Goal: Information Seeking & Learning: Learn about a topic

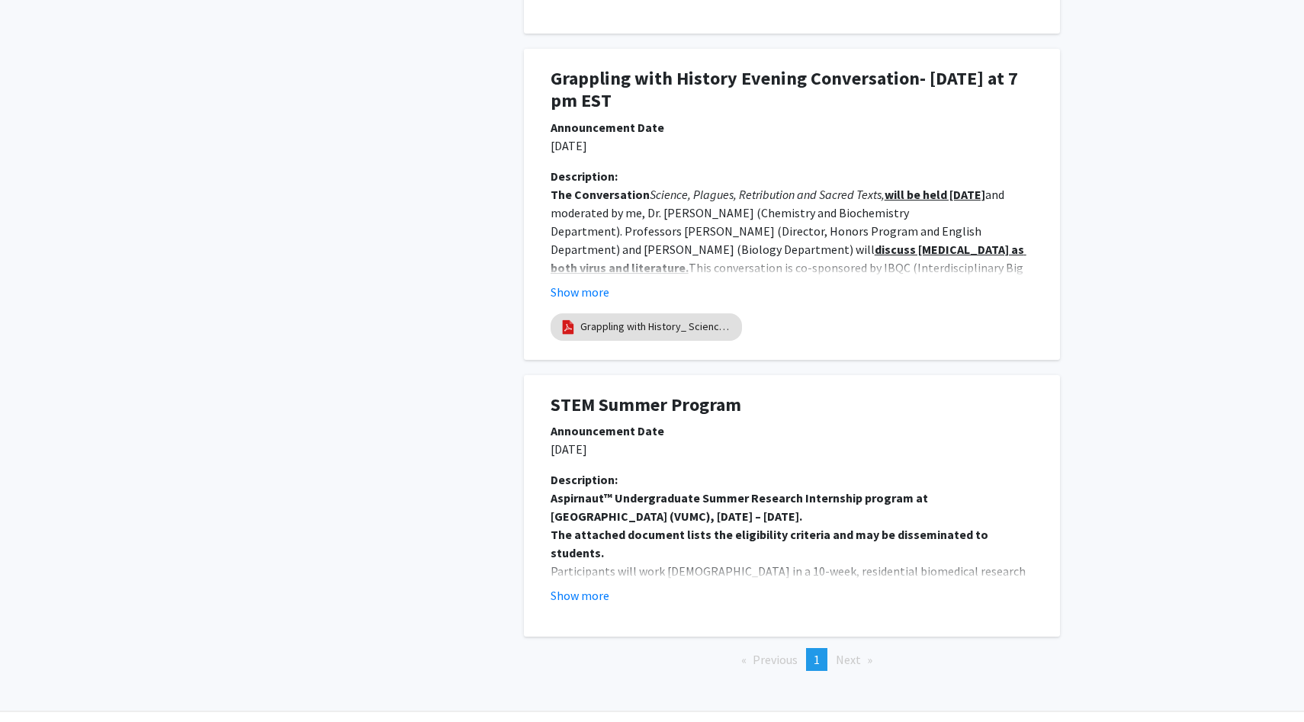
scroll to position [1202, 0]
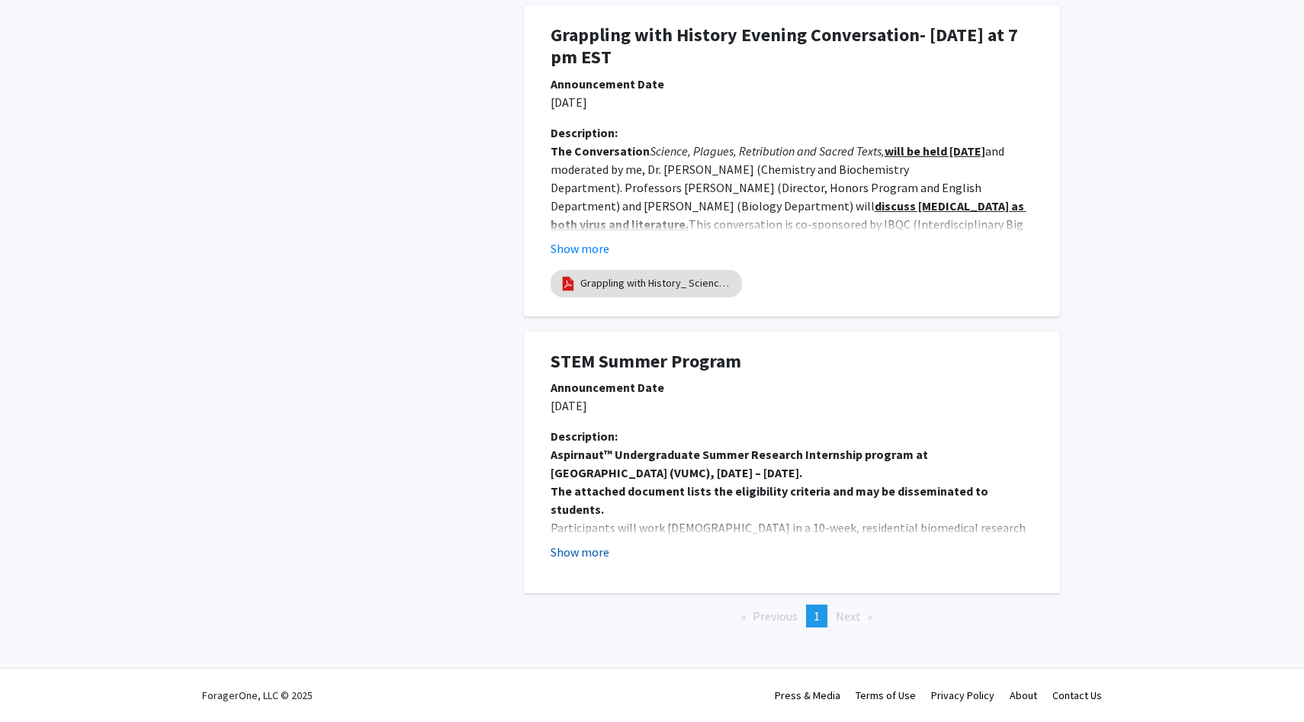
click at [584, 556] on button "Show more" at bounding box center [580, 552] width 59 height 18
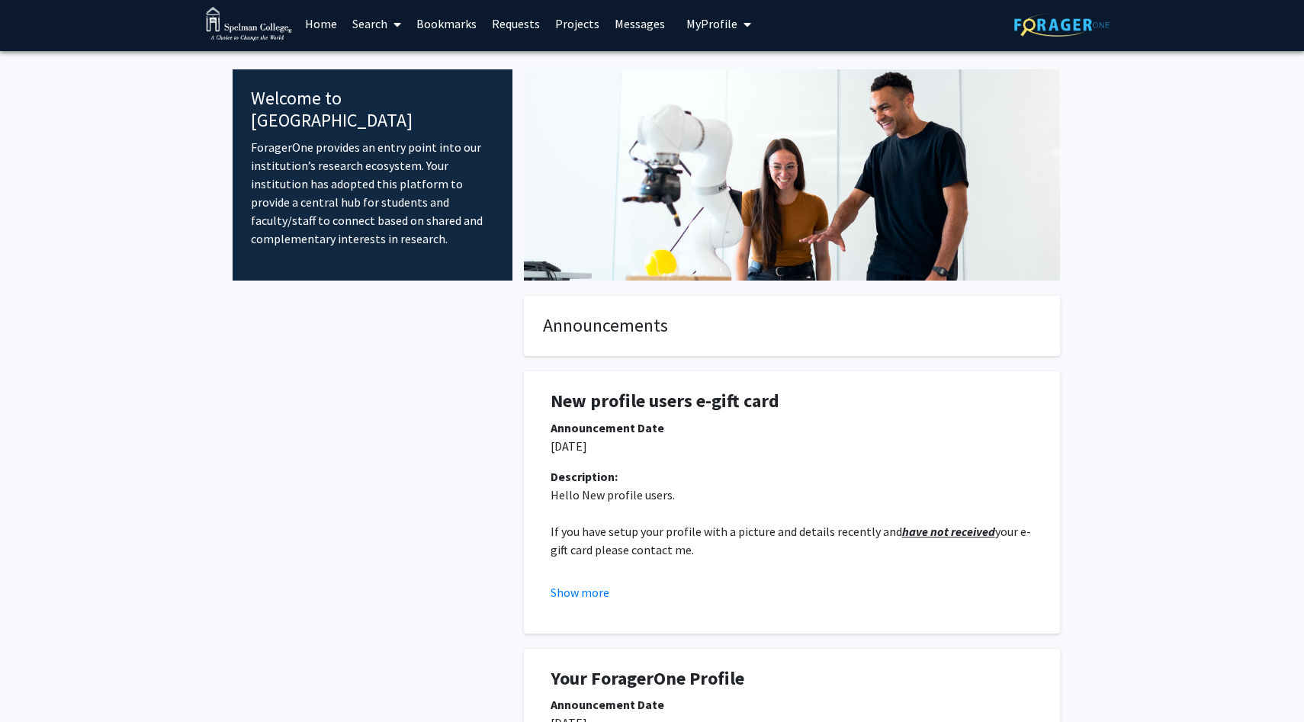
scroll to position [8, 0]
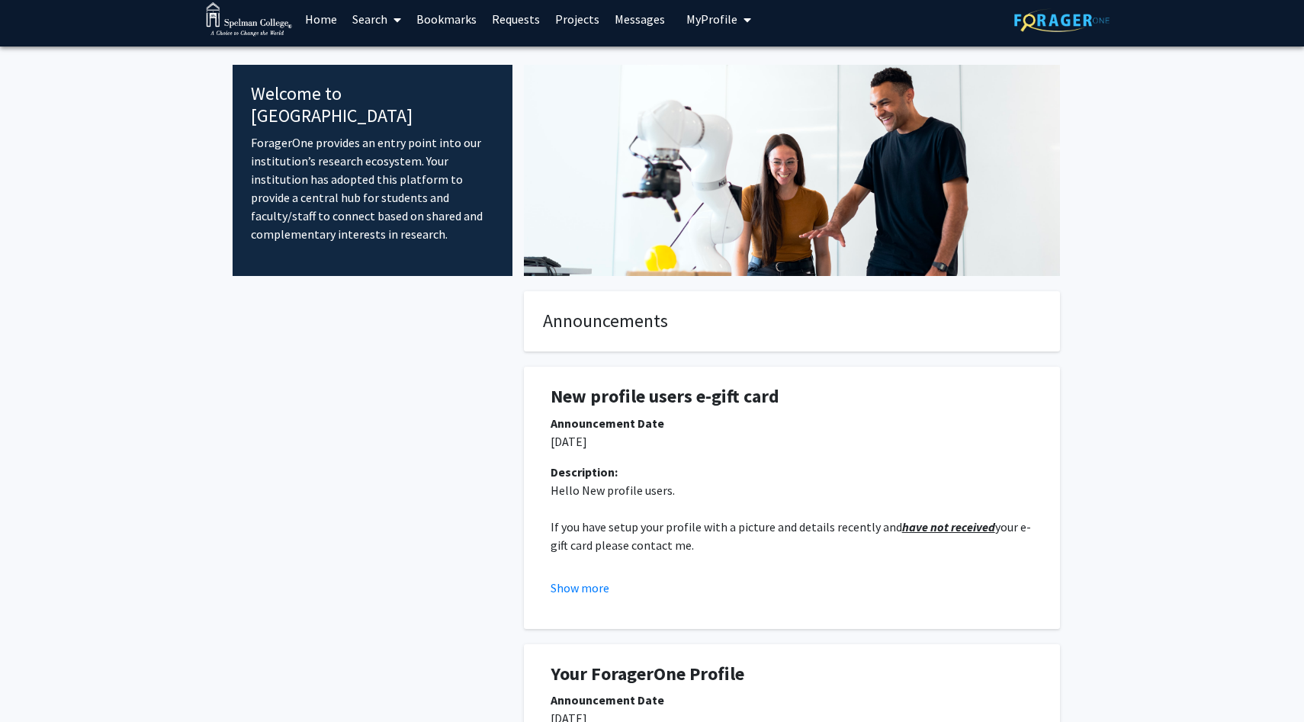
click at [478, 166] on p "ForagerOne provides an entry point into our institution’s research ecosystem. Y…" at bounding box center [372, 188] width 243 height 110
click at [714, 27] on button "My Profile" at bounding box center [719, 19] width 74 height 55
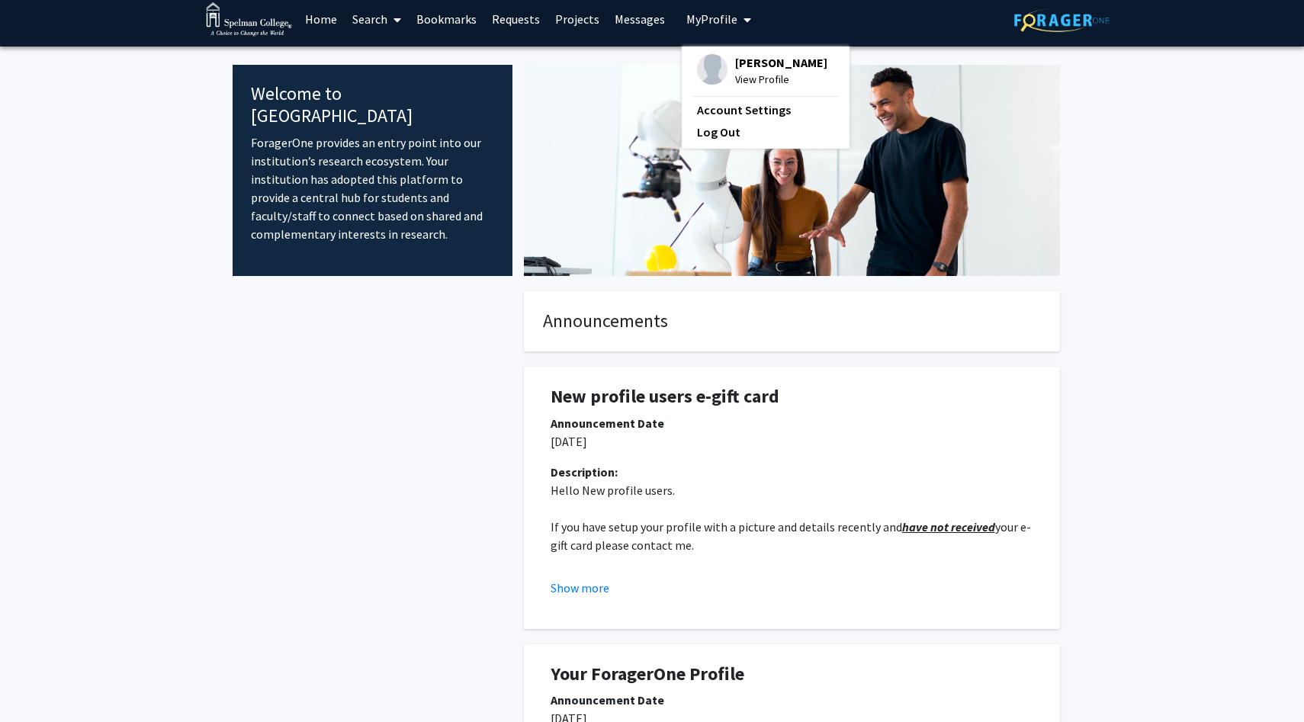
click at [637, 17] on link "Messages" at bounding box center [640, 18] width 66 height 53
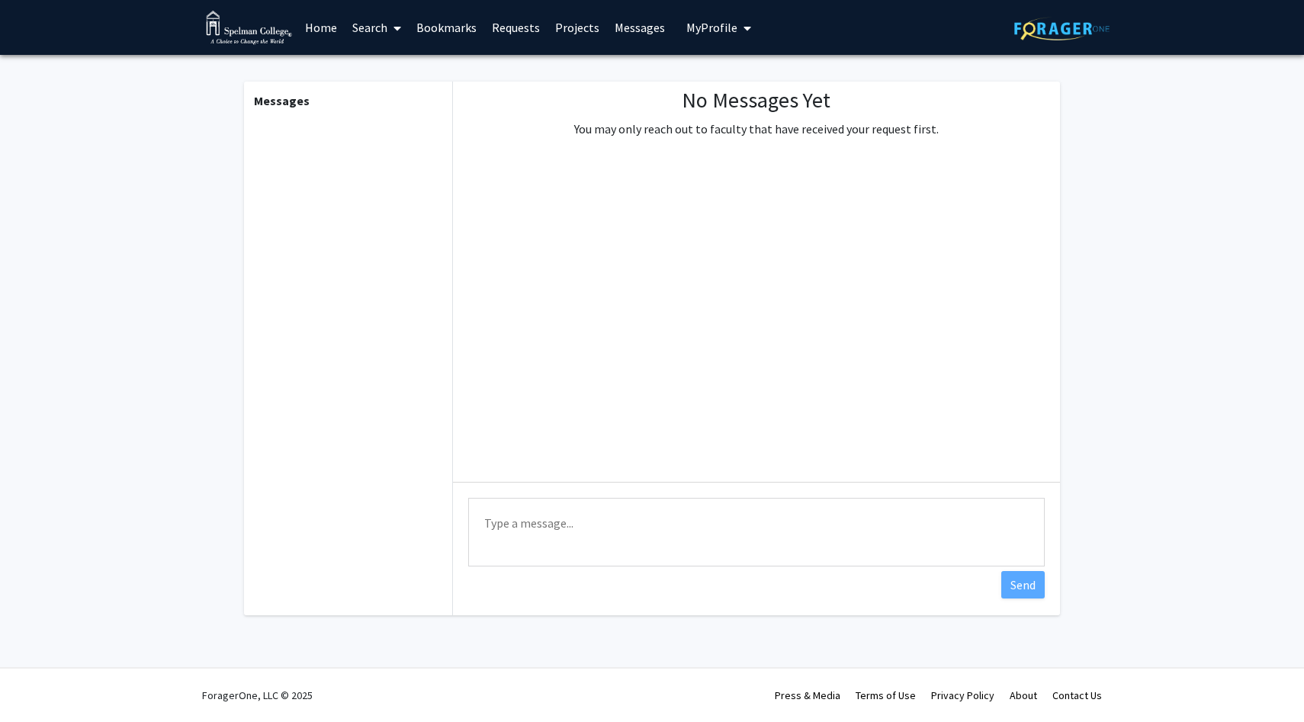
click at [596, 27] on link "Projects" at bounding box center [578, 27] width 60 height 53
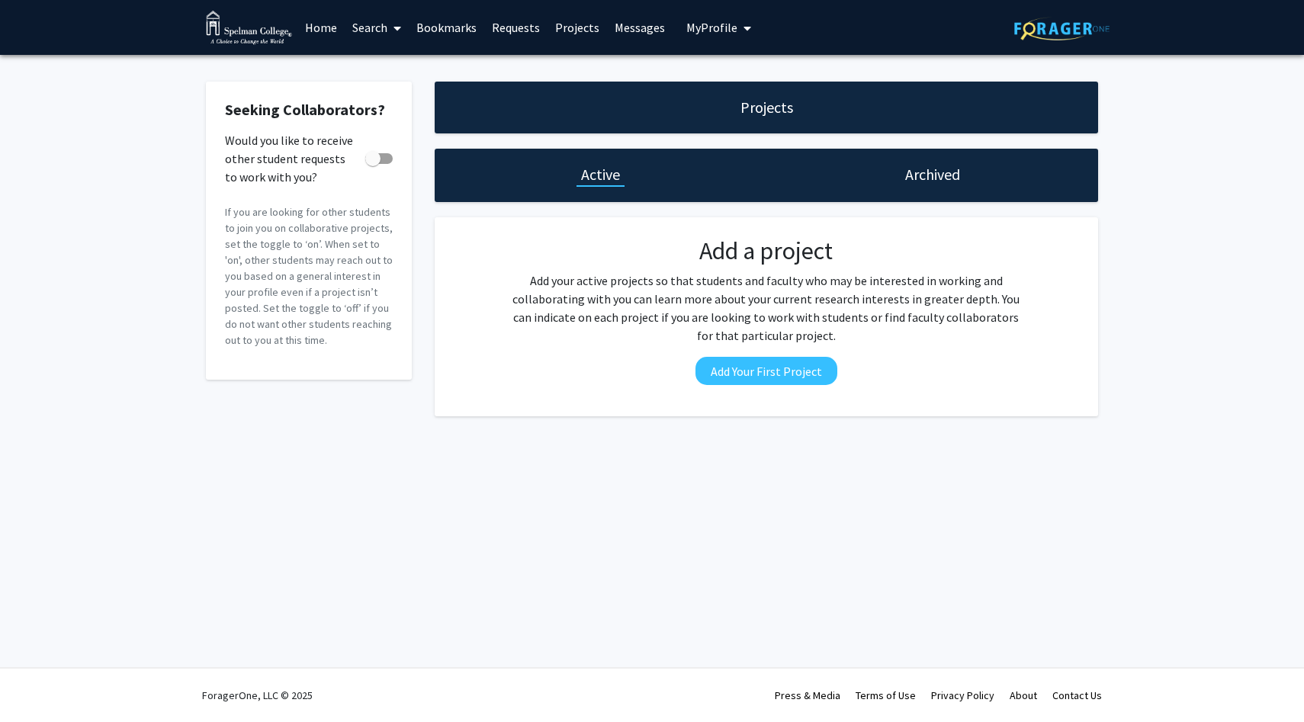
click at [509, 31] on link "Requests" at bounding box center [515, 27] width 63 height 53
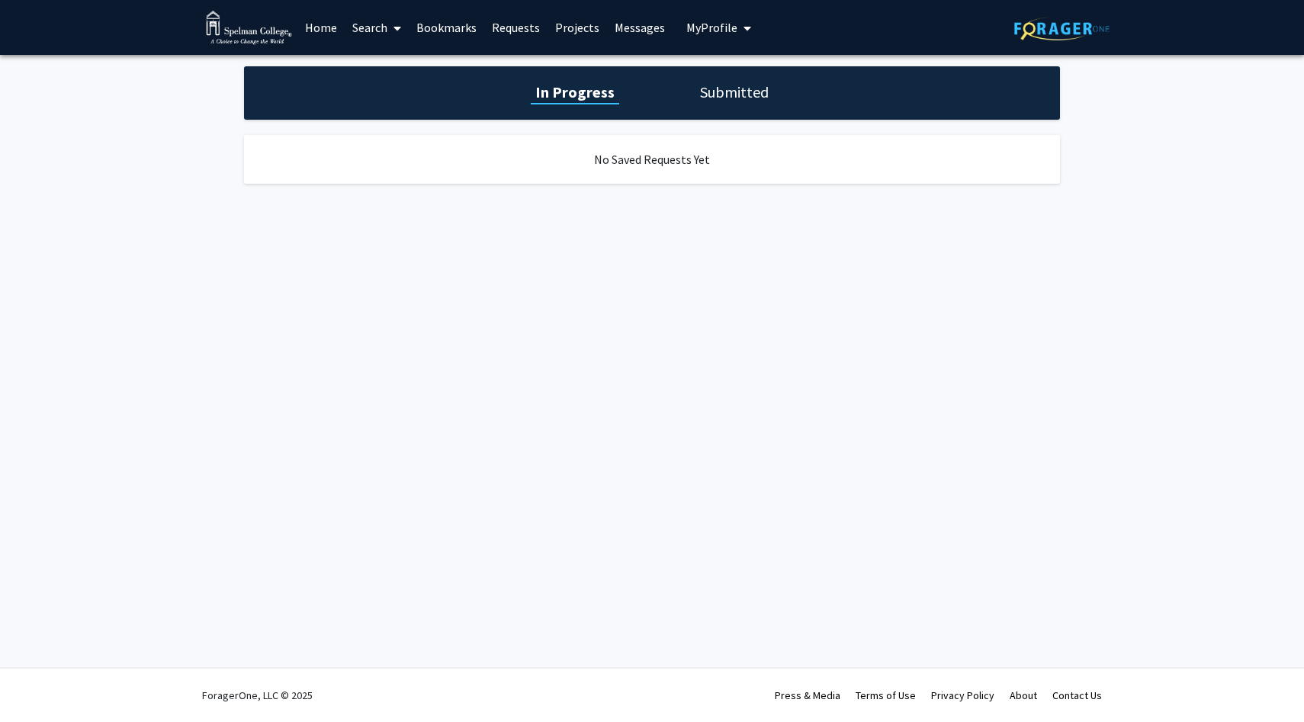
click at [469, 34] on link "Bookmarks" at bounding box center [447, 27] width 76 height 53
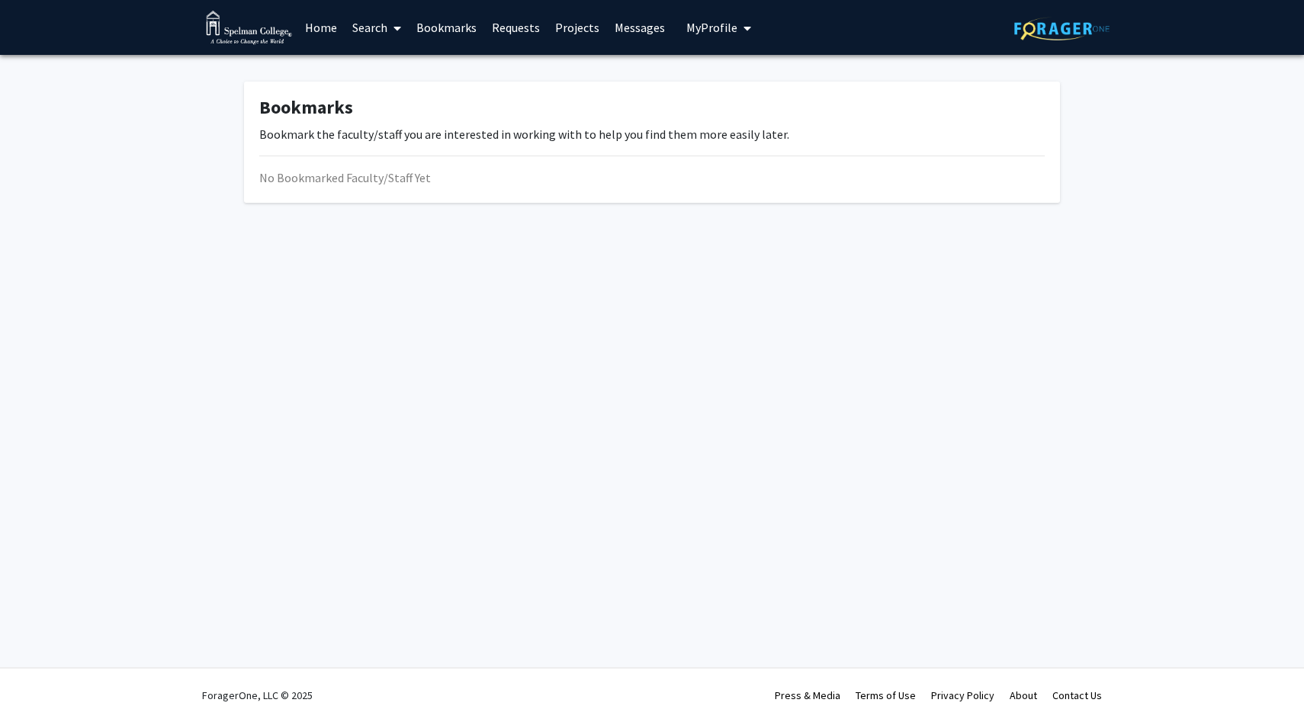
click at [401, 41] on span at bounding box center [395, 28] width 14 height 53
click at [404, 65] on span "Faculty/Staff" at bounding box center [401, 70] width 112 height 31
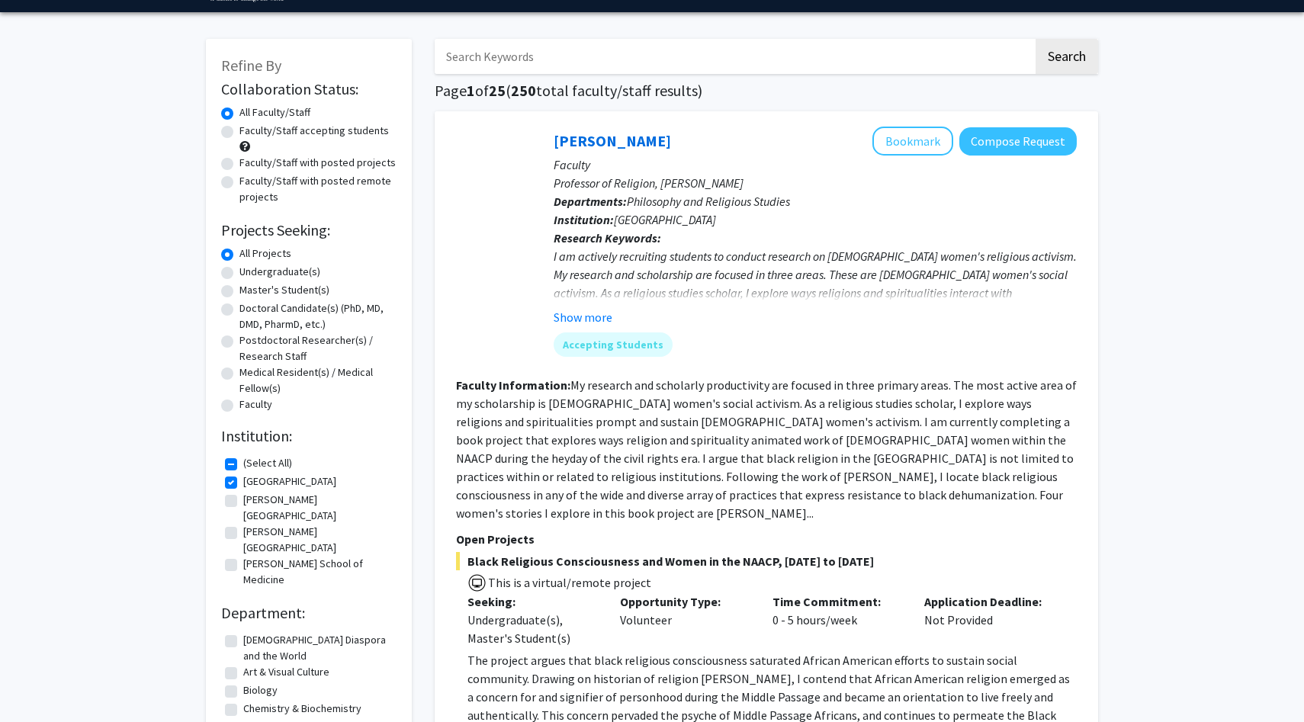
scroll to position [43, 0]
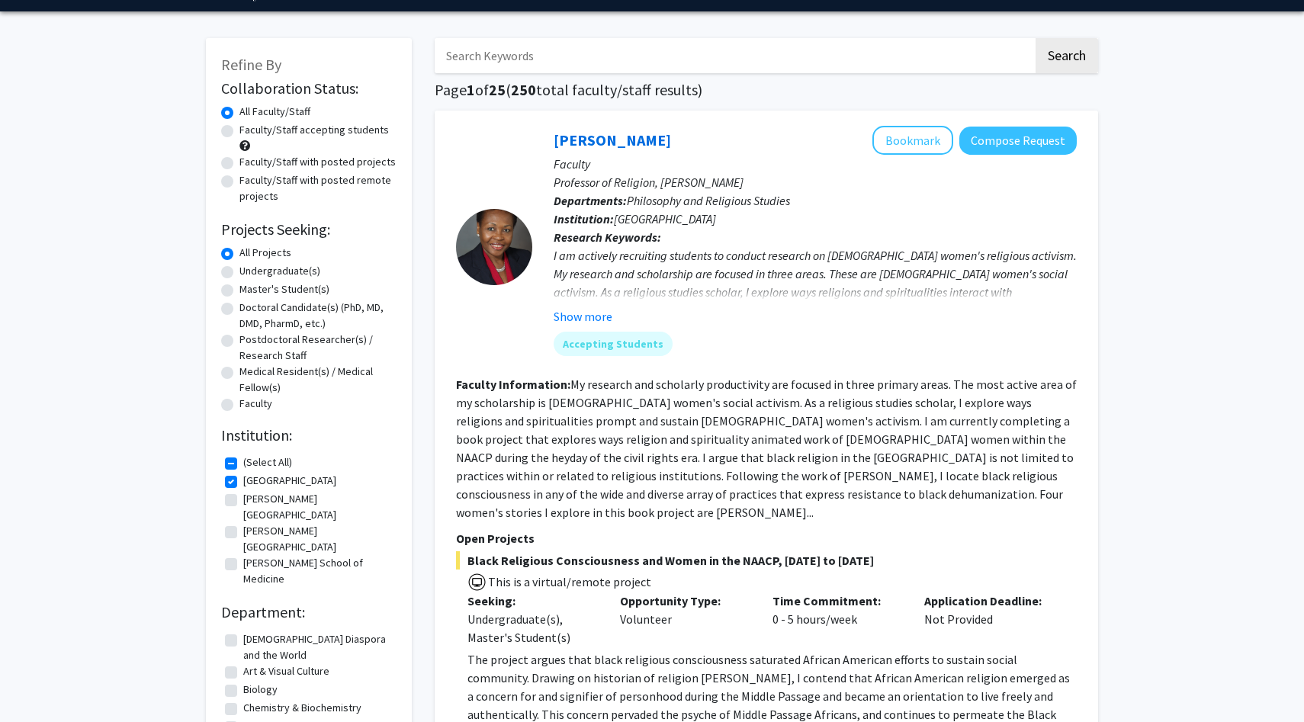
click at [294, 555] on label "[PERSON_NAME] School of Medicine" at bounding box center [318, 571] width 150 height 32
click at [253, 555] on input "[PERSON_NAME] School of Medicine" at bounding box center [248, 560] width 10 height 10
checkbox input "true"
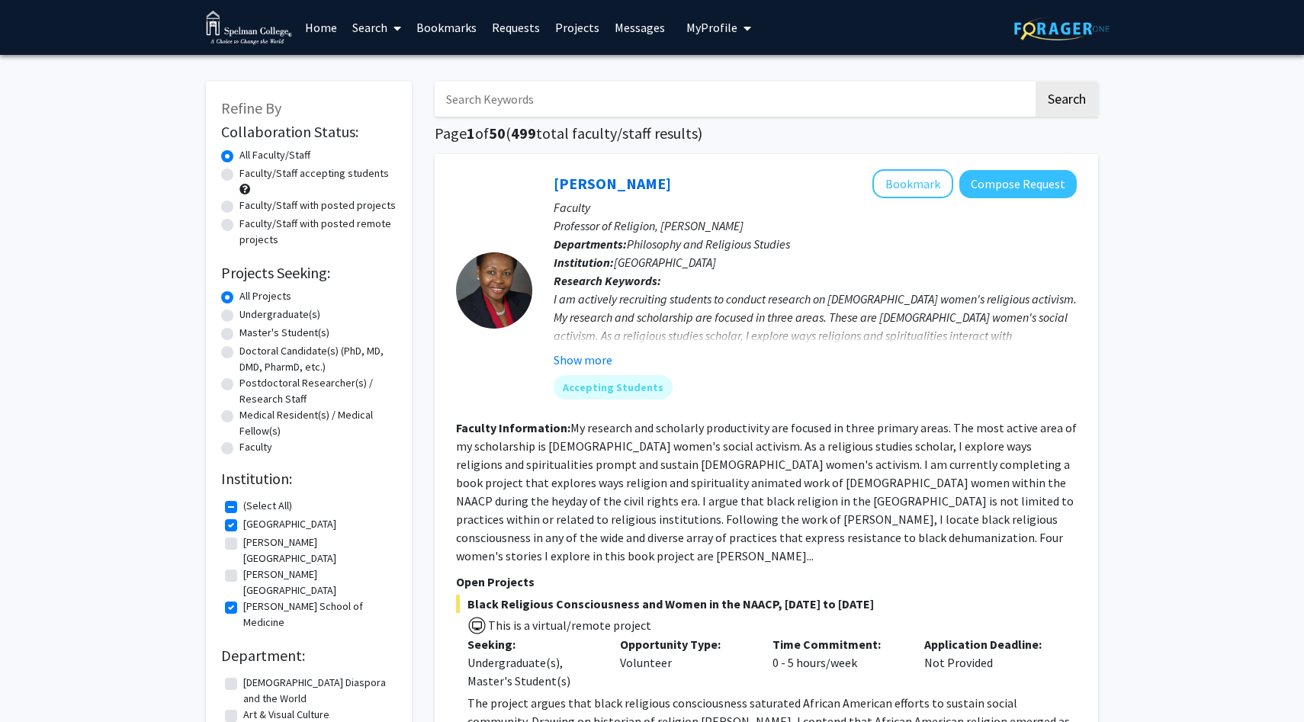
click at [244, 542] on label "[PERSON_NAME][GEOGRAPHIC_DATA]" at bounding box center [318, 551] width 150 height 32
click at [244, 542] on input "[PERSON_NAME][GEOGRAPHIC_DATA]" at bounding box center [248, 540] width 10 height 10
checkbox input "true"
click at [243, 567] on label "[PERSON_NAME][GEOGRAPHIC_DATA]" at bounding box center [318, 583] width 150 height 32
click at [243, 567] on input "[PERSON_NAME][GEOGRAPHIC_DATA]" at bounding box center [248, 572] width 10 height 10
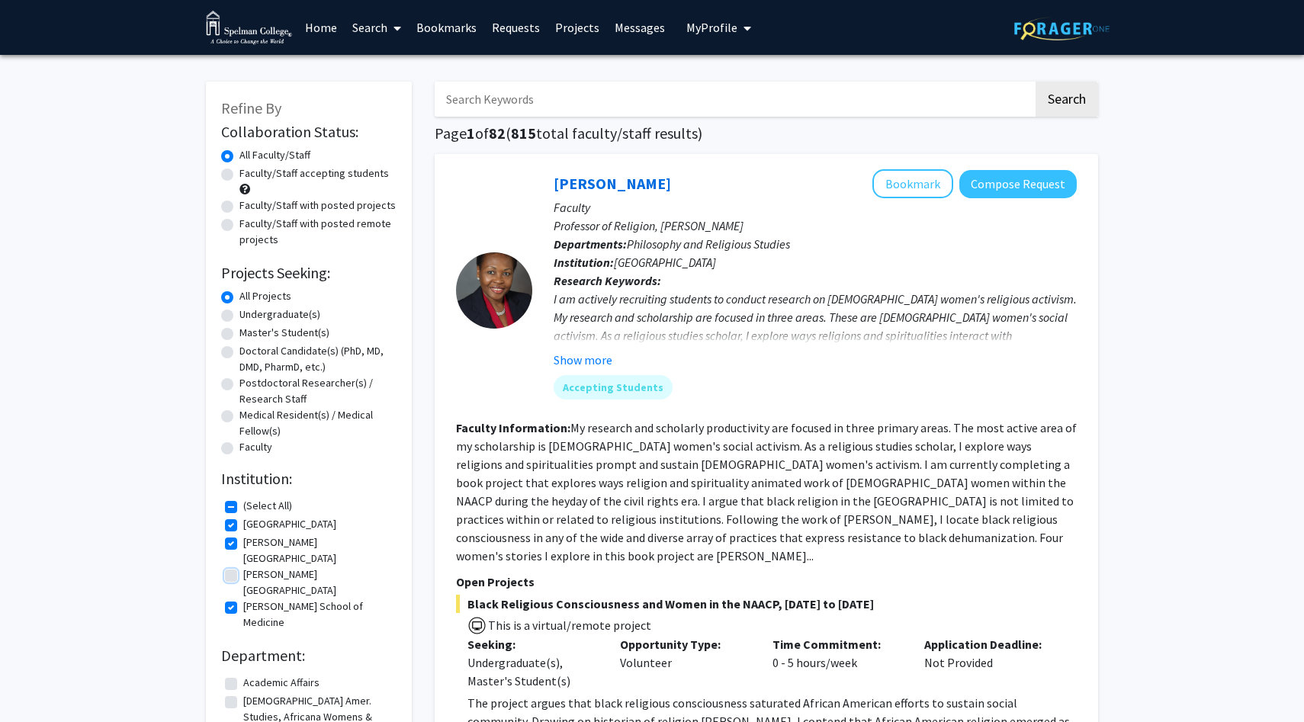
checkbox input "true"
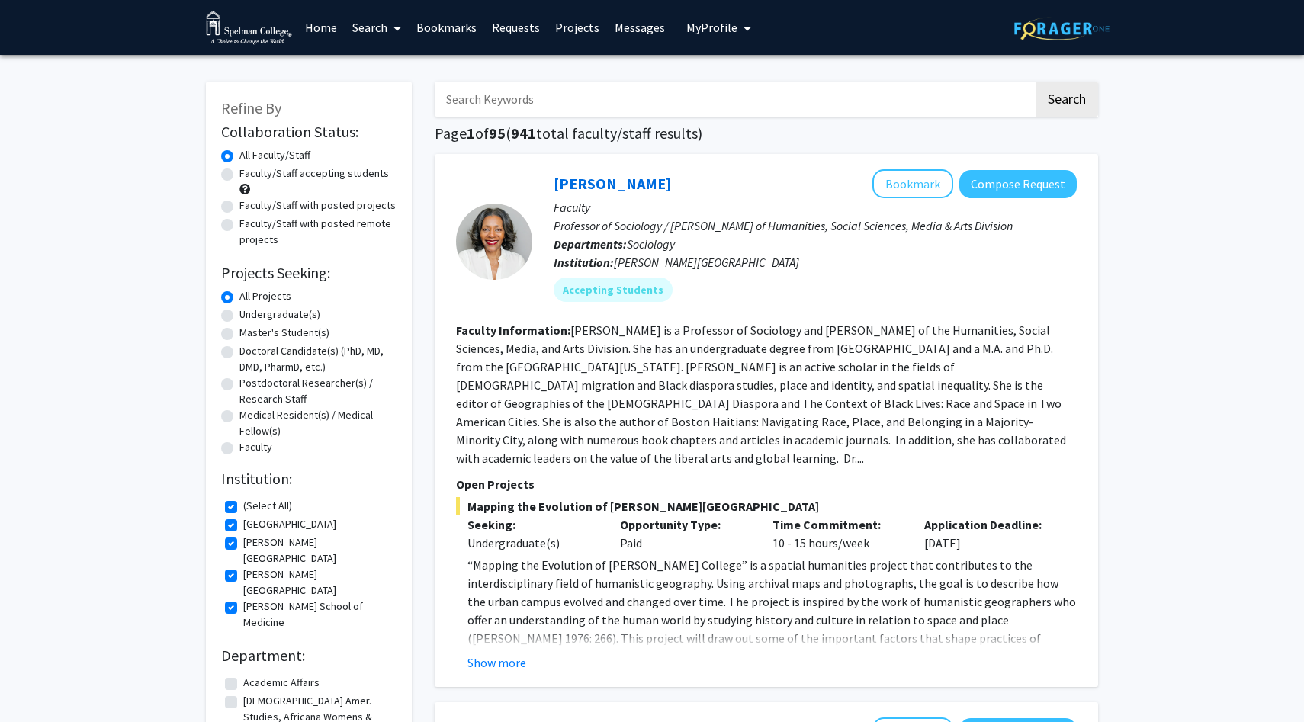
click at [271, 520] on label "[GEOGRAPHIC_DATA]" at bounding box center [289, 524] width 93 height 16
click at [253, 520] on input "[GEOGRAPHIC_DATA]" at bounding box center [248, 521] width 10 height 10
checkbox input "false"
checkbox input "true"
click at [267, 549] on label "[PERSON_NAME][GEOGRAPHIC_DATA]" at bounding box center [318, 551] width 150 height 32
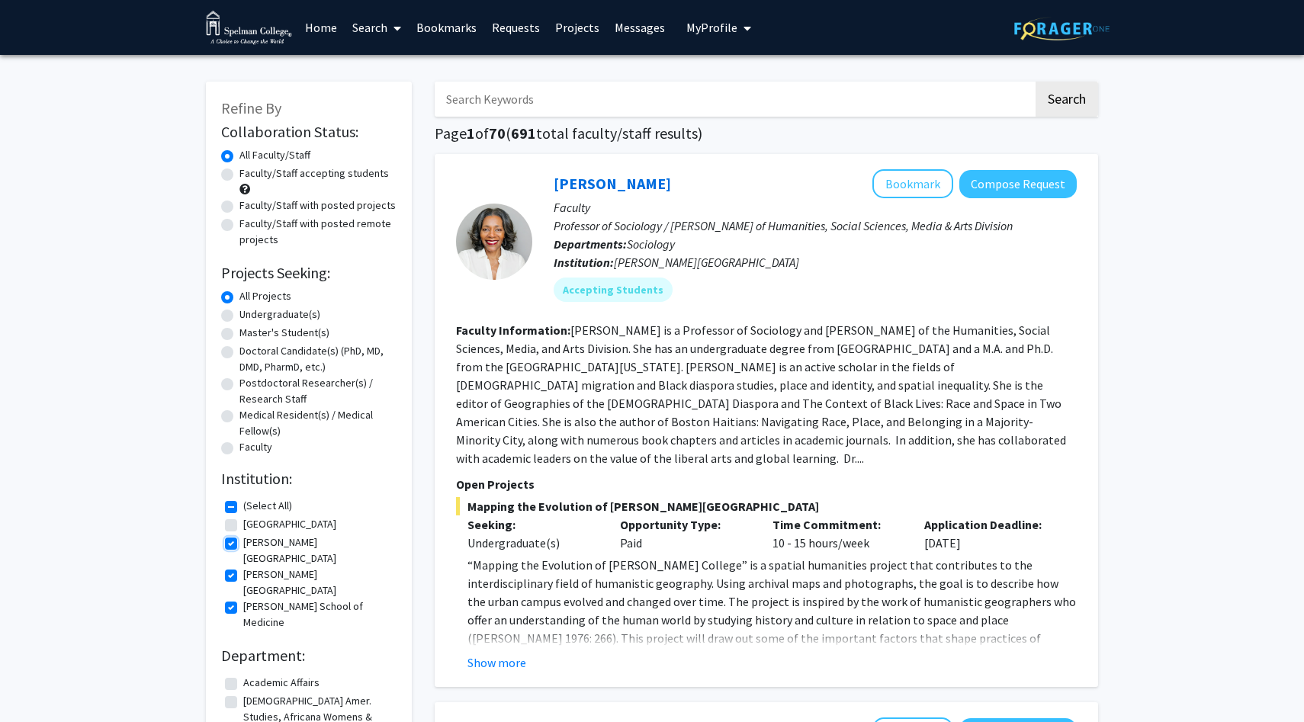
click at [253, 545] on input "[PERSON_NAME][GEOGRAPHIC_DATA]" at bounding box center [248, 540] width 10 height 10
checkbox input "false"
click at [265, 569] on fg-checkbox "[PERSON_NAME][GEOGRAPHIC_DATA] [PERSON_NAME][GEOGRAPHIC_DATA]" at bounding box center [309, 583] width 168 height 32
click at [250, 567] on label "[PERSON_NAME][GEOGRAPHIC_DATA]" at bounding box center [318, 583] width 150 height 32
click at [250, 567] on input "[PERSON_NAME][GEOGRAPHIC_DATA]" at bounding box center [248, 572] width 10 height 10
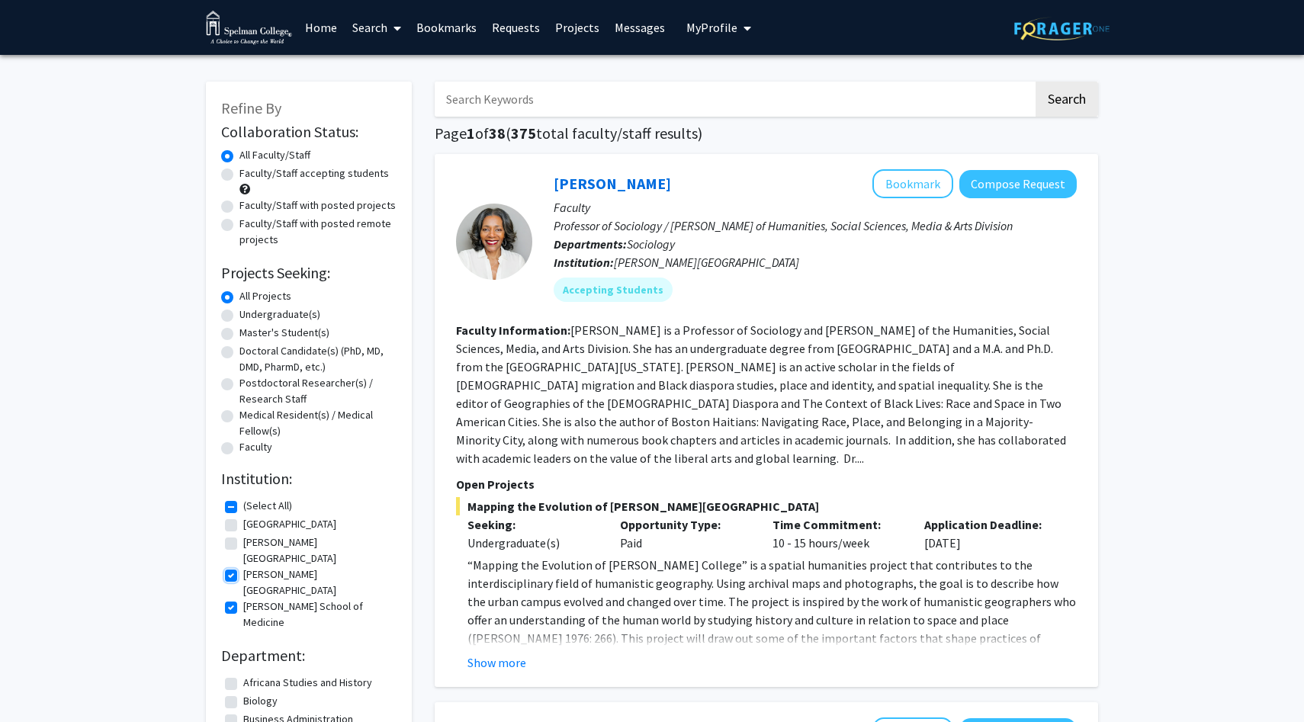
checkbox input "false"
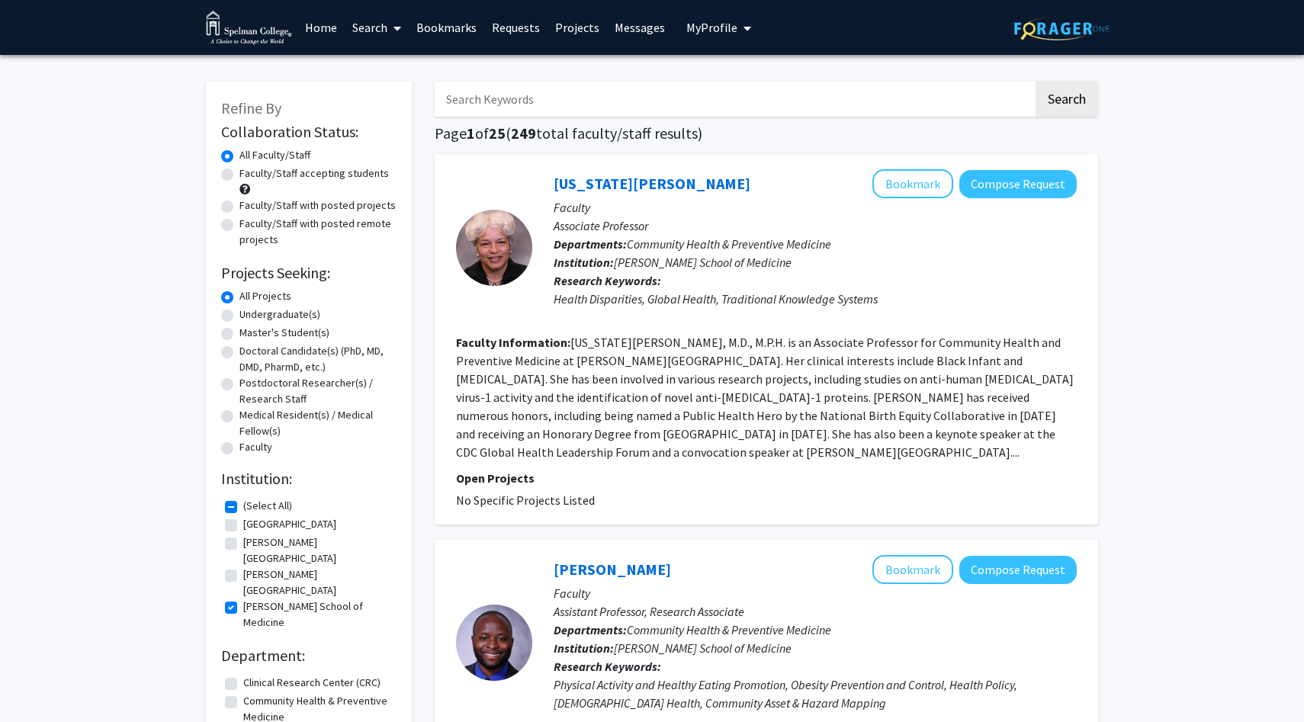
click at [326, 173] on label "Faculty/Staff accepting students" at bounding box center [315, 174] width 150 height 16
click at [249, 173] on input "Faculty/Staff accepting students" at bounding box center [245, 171] width 10 height 10
radio input "true"
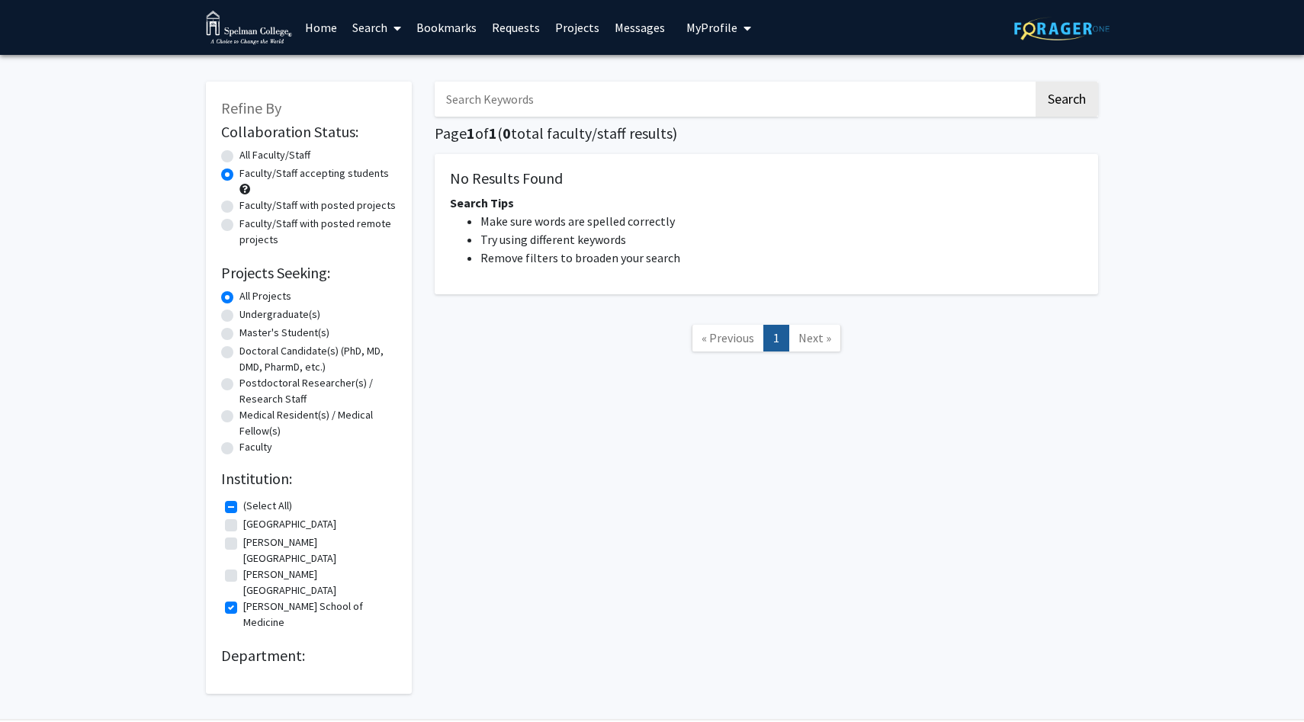
click at [289, 567] on label "[PERSON_NAME][GEOGRAPHIC_DATA]" at bounding box center [318, 583] width 150 height 32
click at [253, 567] on input "[PERSON_NAME][GEOGRAPHIC_DATA]" at bounding box center [248, 572] width 10 height 10
checkbox input "true"
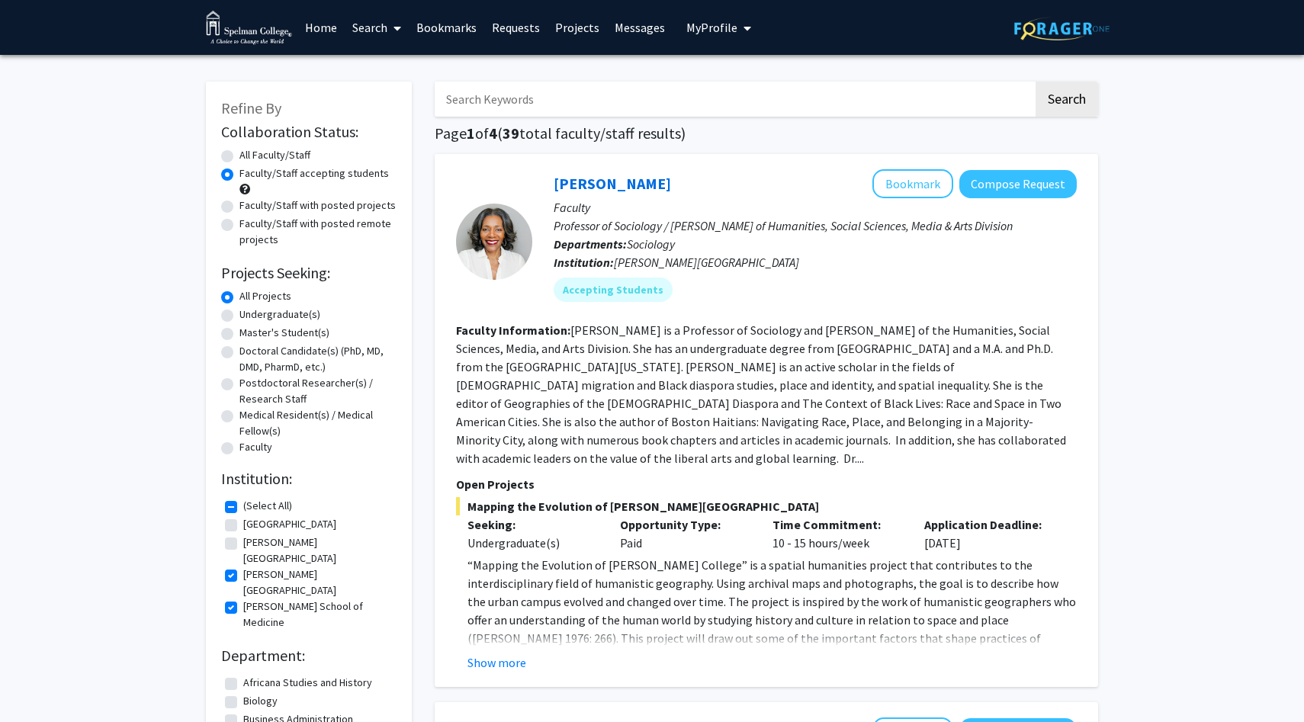
click at [278, 539] on label "[PERSON_NAME][GEOGRAPHIC_DATA]" at bounding box center [318, 551] width 150 height 32
click at [253, 539] on input "[PERSON_NAME][GEOGRAPHIC_DATA]" at bounding box center [248, 540] width 10 height 10
checkbox input "true"
click at [274, 524] on label "[GEOGRAPHIC_DATA]" at bounding box center [289, 524] width 93 height 16
click at [253, 524] on input "[GEOGRAPHIC_DATA]" at bounding box center [248, 521] width 10 height 10
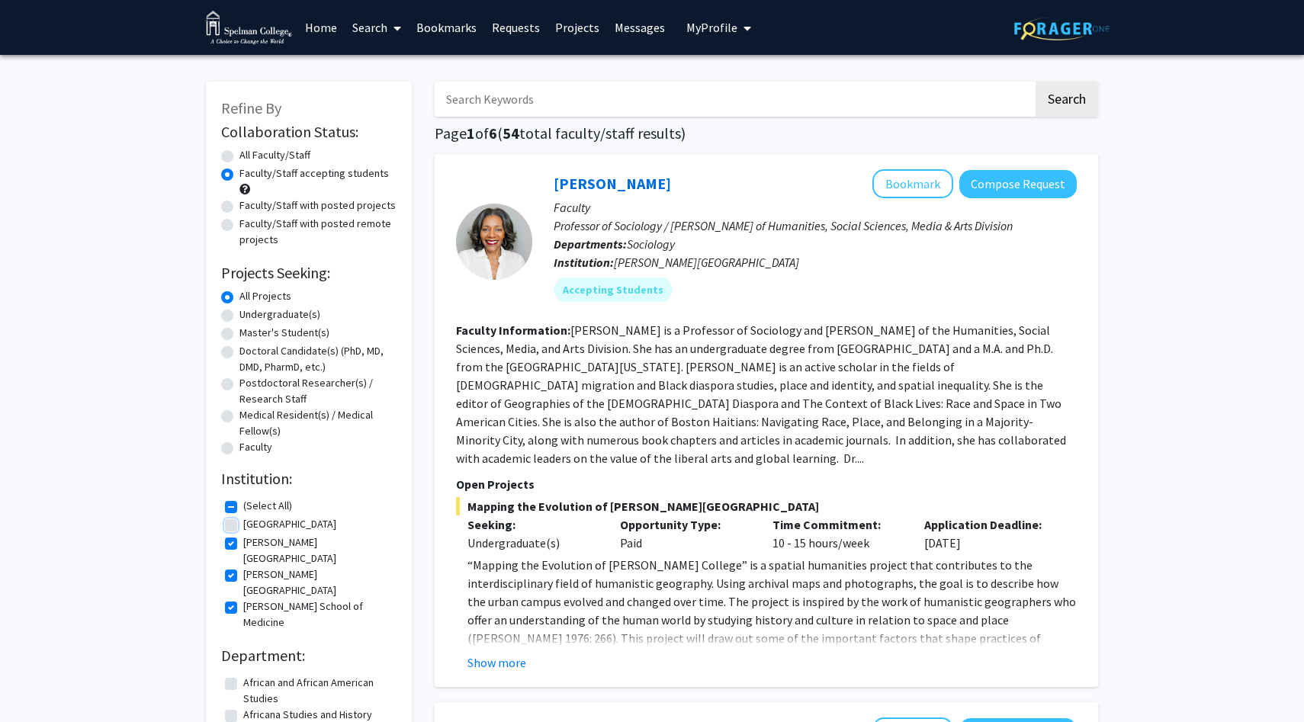
checkbox input "true"
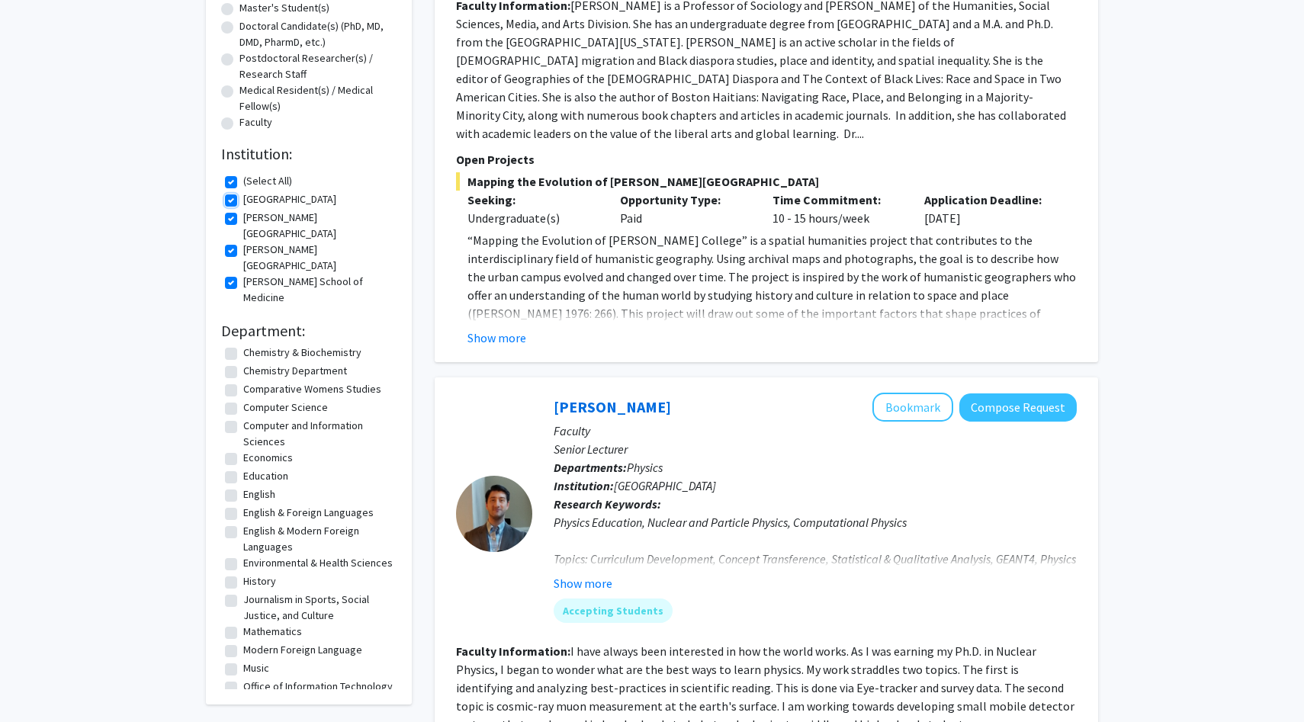
scroll to position [292, 0]
click at [269, 555] on label "Environmental & Health Sciences" at bounding box center [318, 563] width 150 height 16
click at [253, 555] on input "Environmental & Health Sciences" at bounding box center [248, 560] width 10 height 10
checkbox input "true"
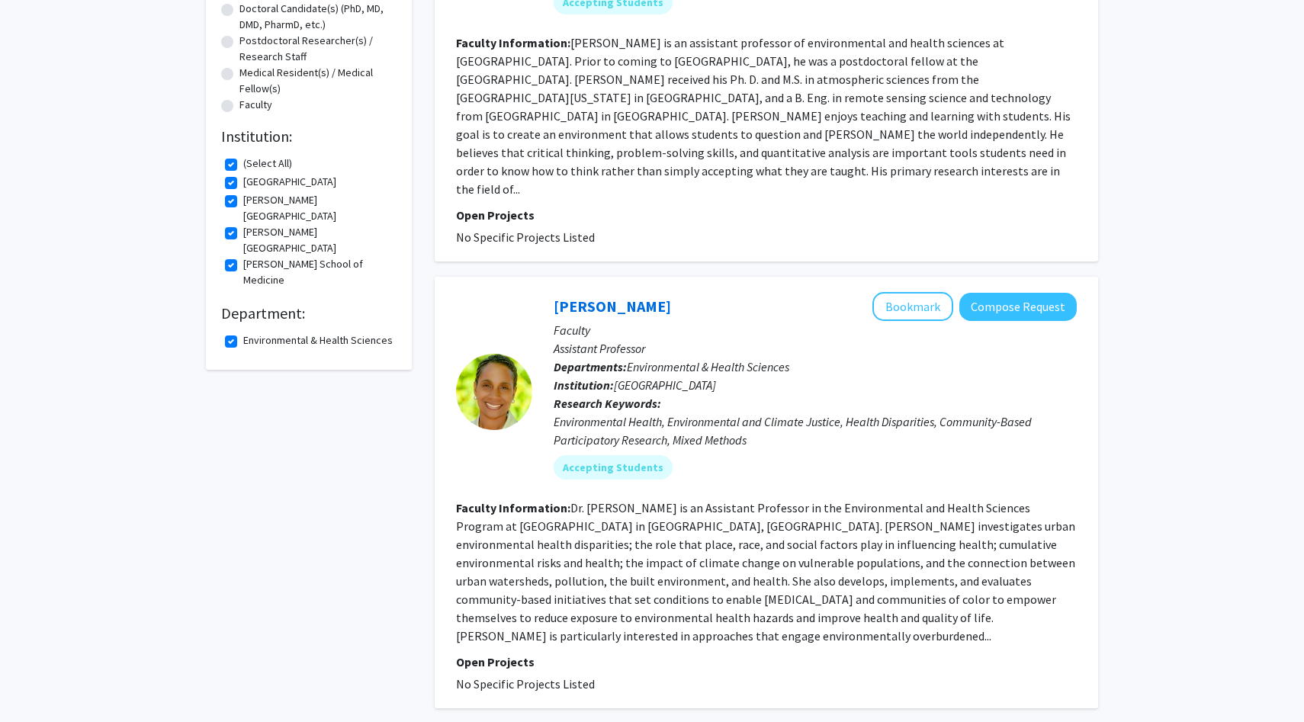
scroll to position [344, 0]
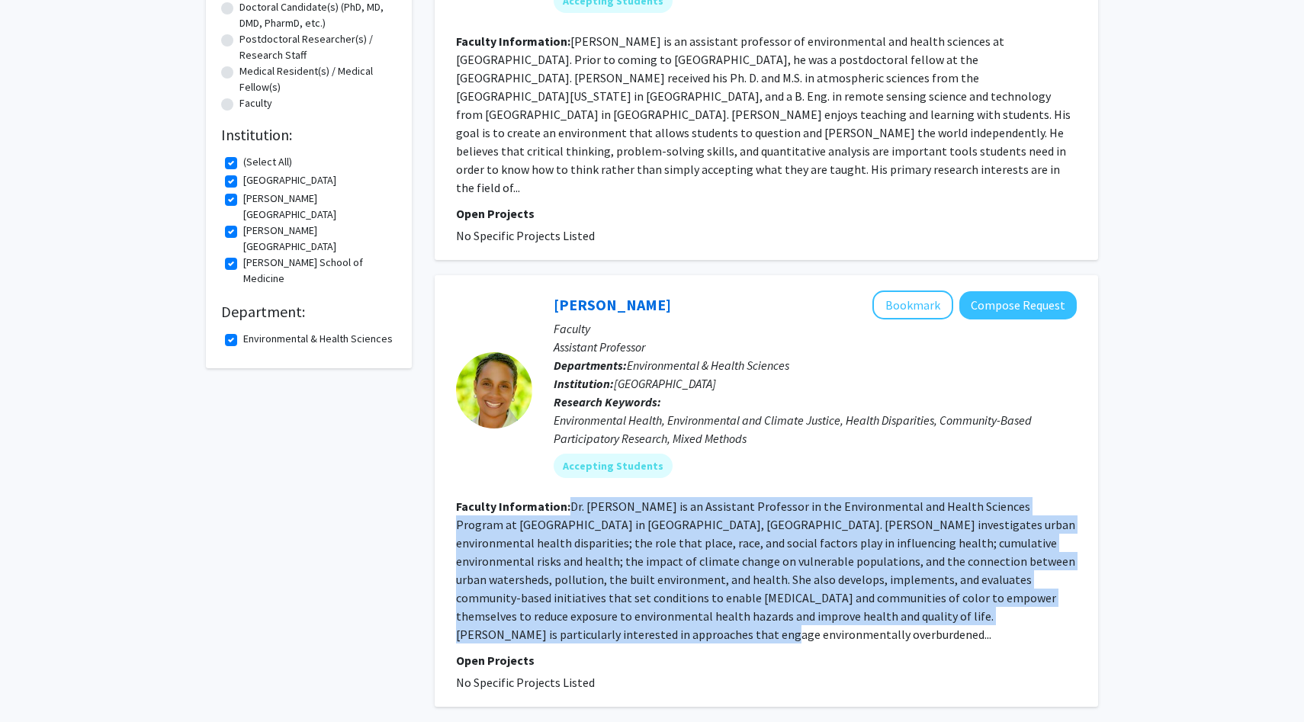
drag, startPoint x: 572, startPoint y: 465, endPoint x: 849, endPoint y: 600, distance: 308.4
click at [796, 600] on section "Faculty Information: Dr. [PERSON_NAME] is an Assistant Professor in the Environ…" at bounding box center [766, 570] width 621 height 146
click at [633, 295] on link "[PERSON_NAME]" at bounding box center [612, 304] width 117 height 19
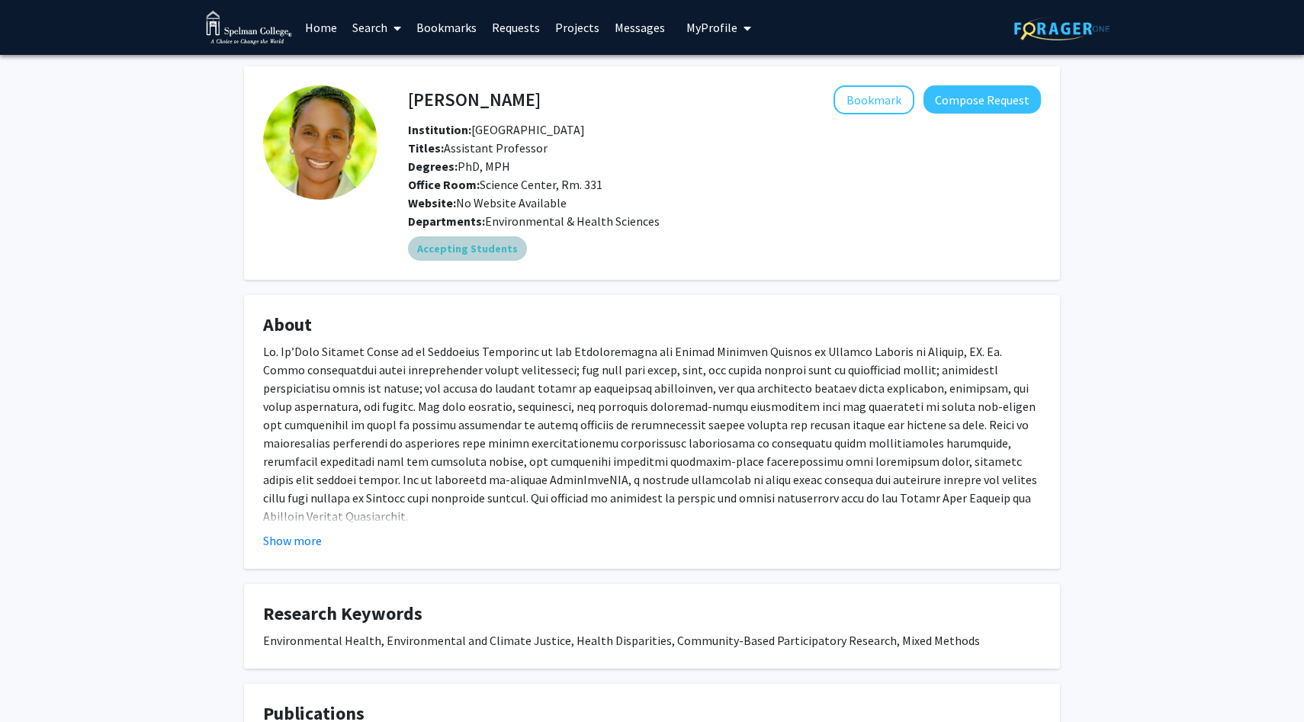
click at [486, 255] on mat-chip "Accepting Students" at bounding box center [467, 248] width 119 height 24
drag, startPoint x: 409, startPoint y: 98, endPoint x: 591, endPoint y: 171, distance: 196.2
click at [592, 172] on div "[PERSON_NAME] Bookmark Compose Request Institution: Spelman College Titles: Ass…" at bounding box center [725, 148] width 656 height 127
